Goal: Task Accomplishment & Management: Complete application form

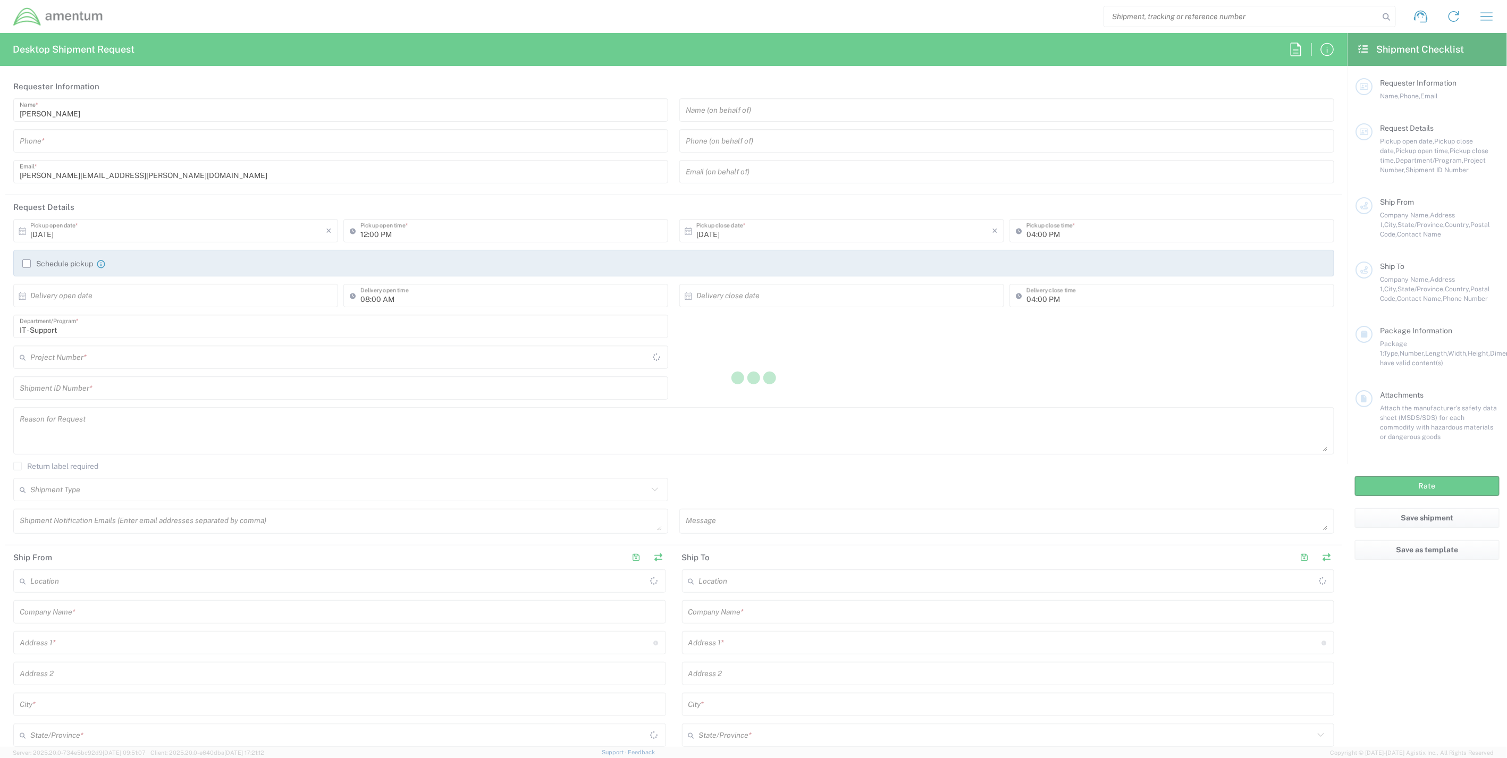
type input "[GEOGRAPHIC_DATA]"
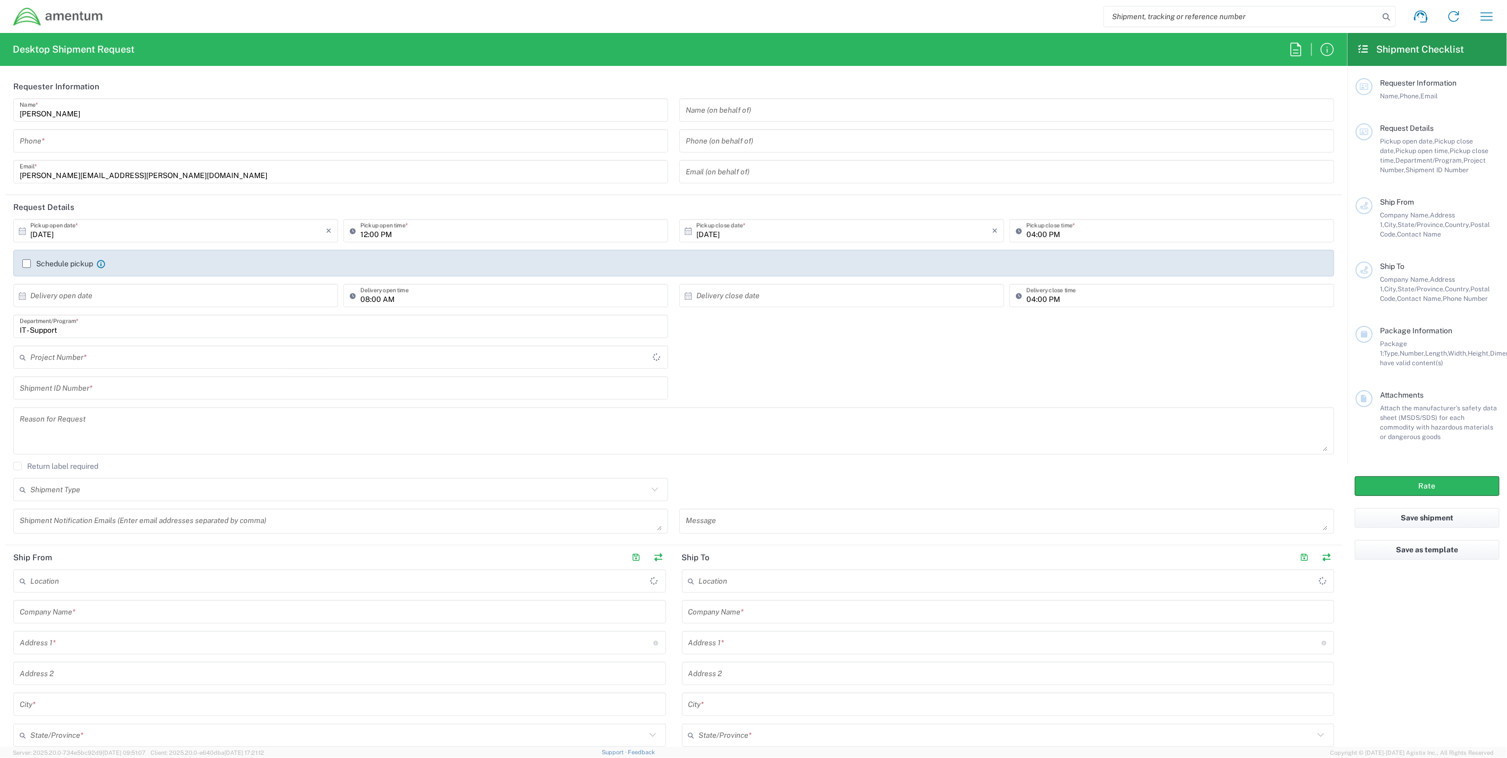
type input "IT - Support"
click at [96, 358] on input "text" at bounding box center [339, 357] width 618 height 19
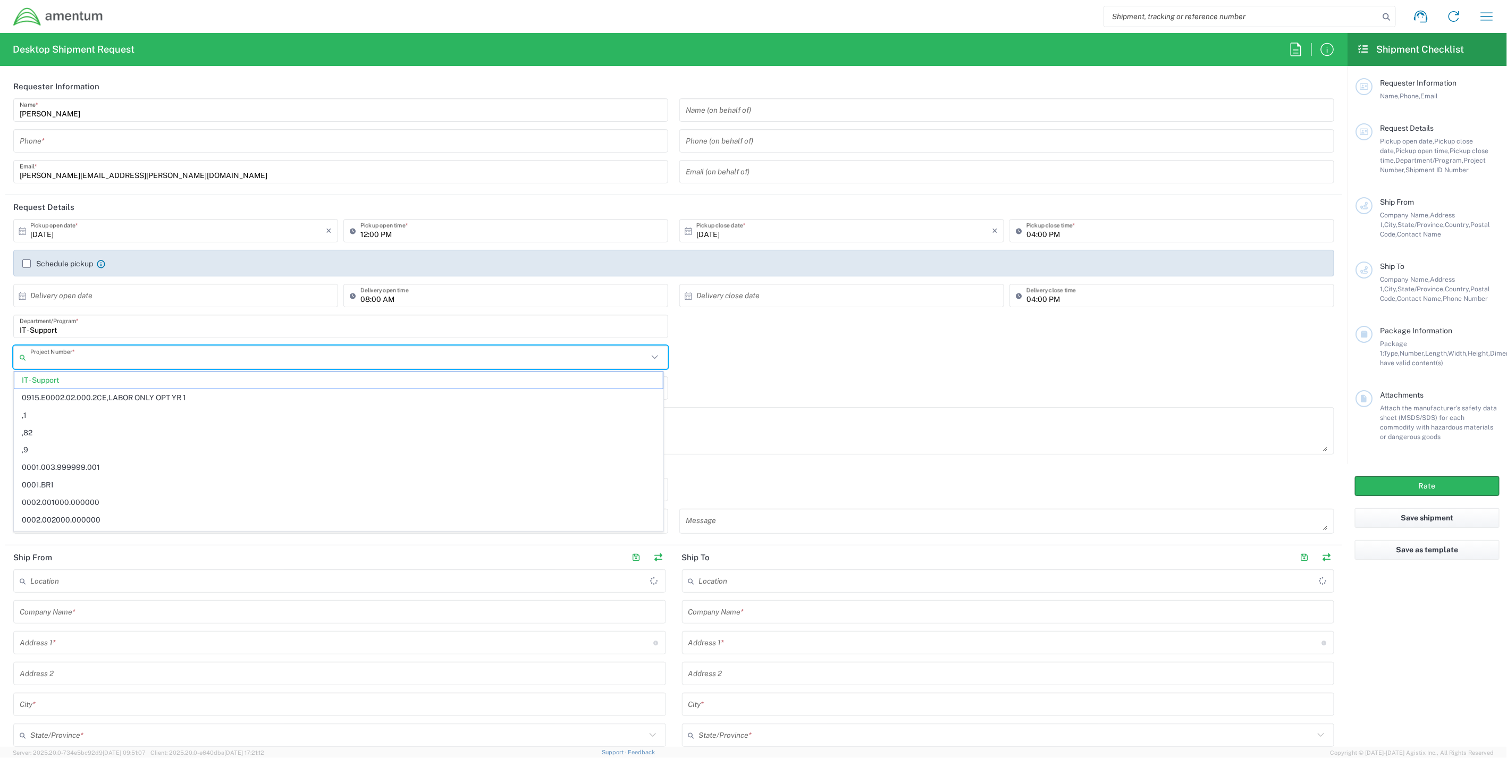
paste input "OVHD.101402.MOGOH"
type input "OVHD.101402.MOGOH"
